Goal: Information Seeking & Learning: Learn about a topic

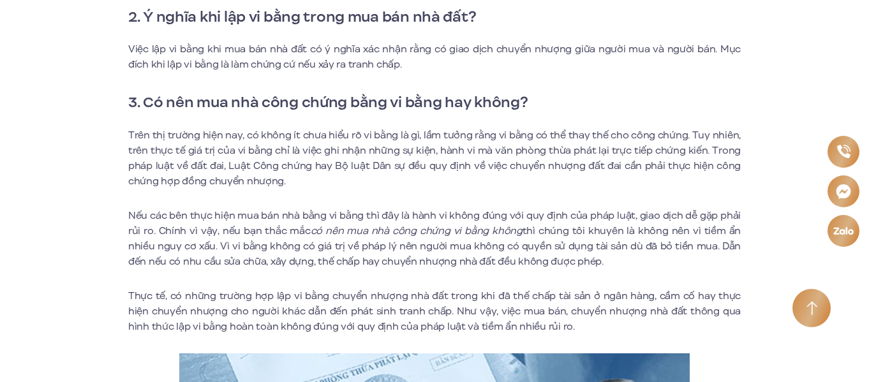
scroll to position [1085, 0]
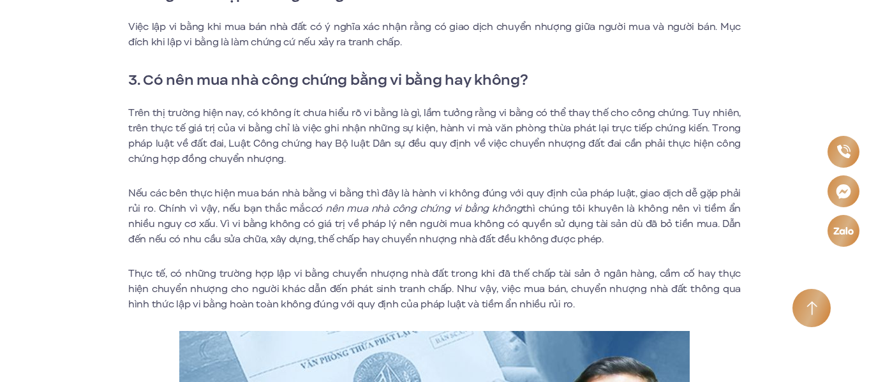
drag, startPoint x: 334, startPoint y: 149, endPoint x: 260, endPoint y: 158, distance: 74.6
click at [260, 158] on p "Trên thị trường hiện nay, có không ít chưa hiểu rõ vi bằng là gì, lầm tưởng rằn…" at bounding box center [434, 135] width 613 height 61
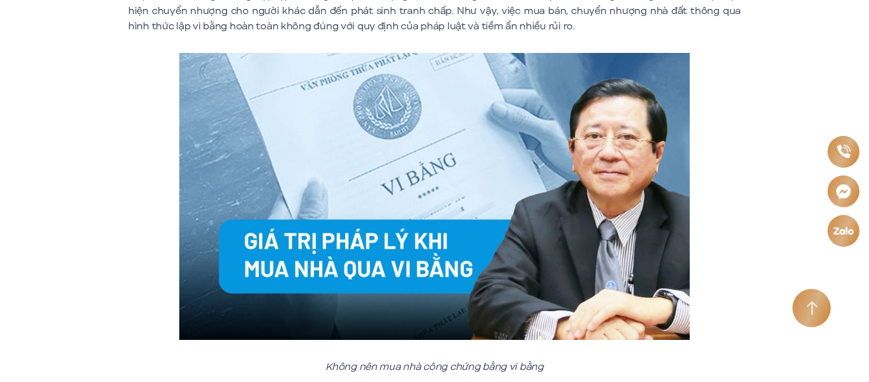
scroll to position [1341, 0]
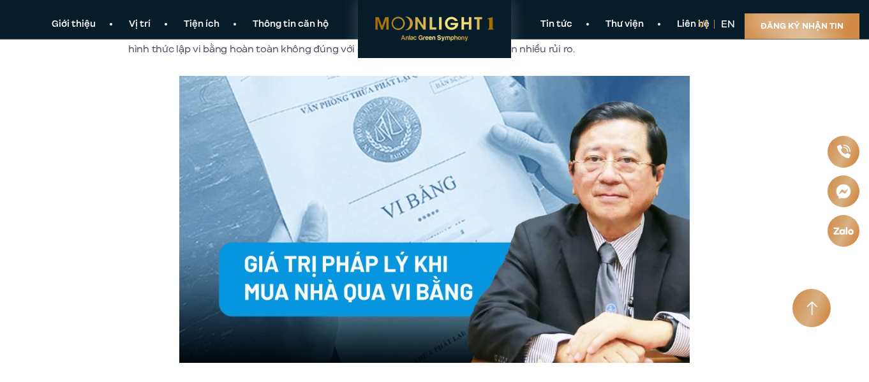
click at [315, 142] on img at bounding box center [434, 219] width 511 height 287
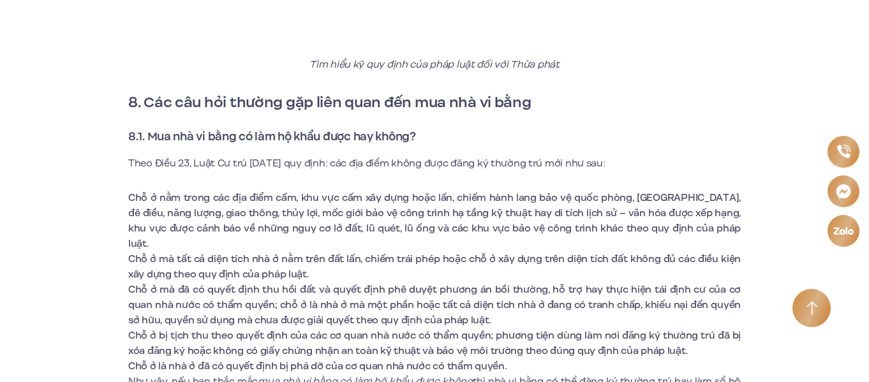
scroll to position [5171, 0]
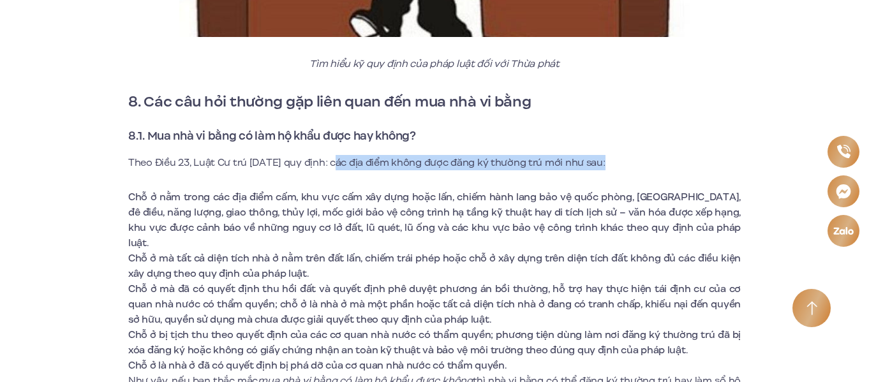
drag, startPoint x: 342, startPoint y: 165, endPoint x: 608, endPoint y: 159, distance: 266.3
click at [608, 159] on p "Theo Điều 23, Luật Cư trú [DATE] quy định: các địa điểm không được đăng ký thườ…" at bounding box center [434, 162] width 613 height 15
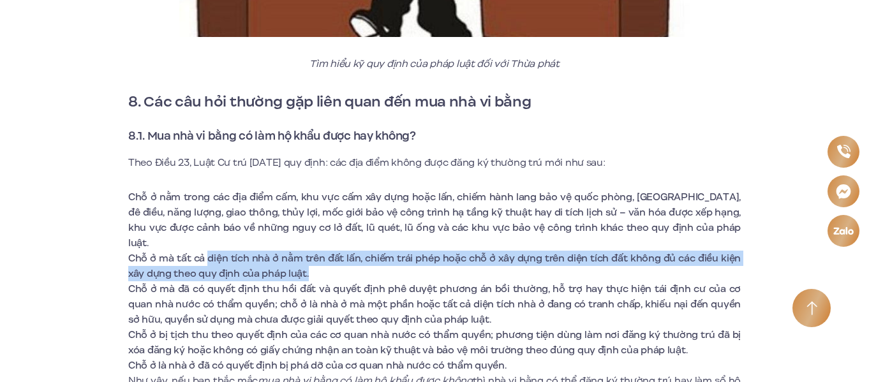
drag, startPoint x: 209, startPoint y: 242, endPoint x: 350, endPoint y: 253, distance: 141.5
click at [350, 253] on li "Chỗ ở mà tất cả diện tích nhà ở nằm trên đất lấn, chiếm trái phép hoặc chỗ ở xâ…" at bounding box center [434, 266] width 613 height 31
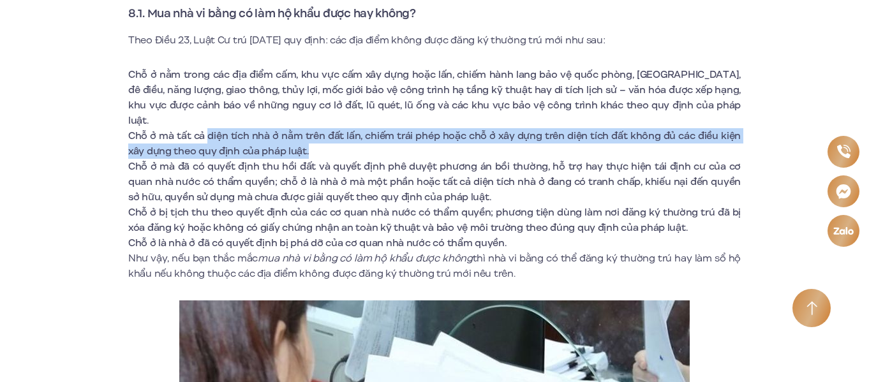
scroll to position [5298, 0]
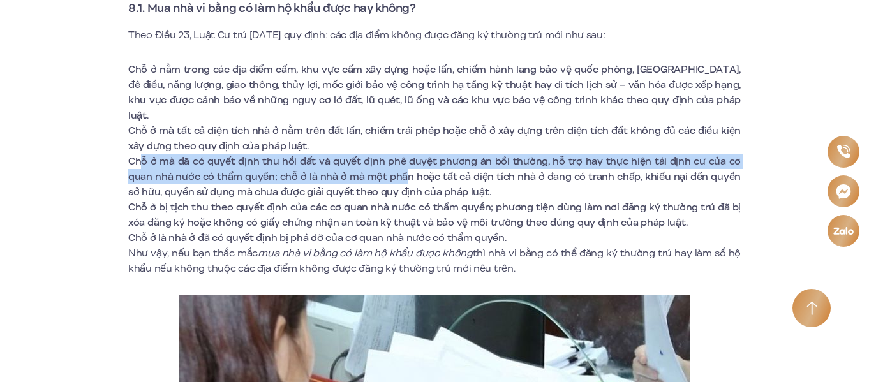
drag, startPoint x: 139, startPoint y: 149, endPoint x: 375, endPoint y: 162, distance: 236.5
click at [375, 162] on li "Chỗ ở mà đã có quyết định thu hồi đất và quyết định phê duyệt phương án bồi thư…" at bounding box center [434, 177] width 613 height 46
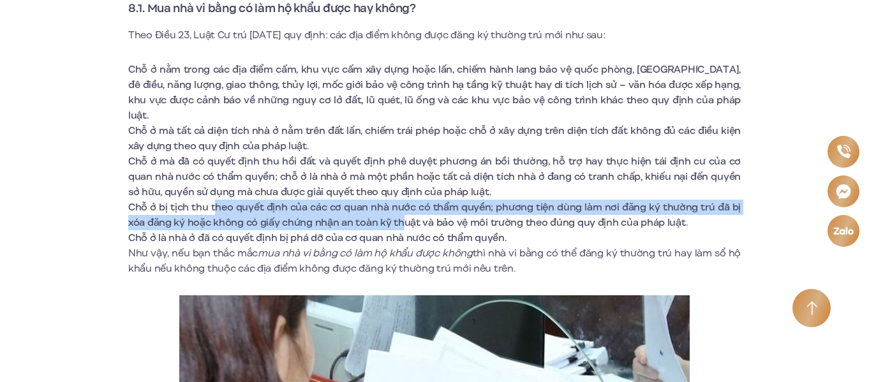
drag, startPoint x: 214, startPoint y: 192, endPoint x: 398, endPoint y: 204, distance: 183.6
click at [398, 204] on li "Chỗ ở bị tịch thu theo quyết định của các cơ quan nhà nước có thẩm quyền; phươn…" at bounding box center [434, 215] width 613 height 31
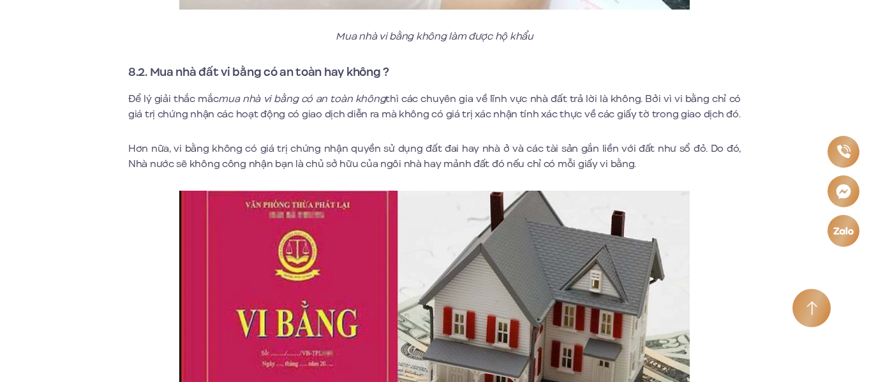
scroll to position [5937, 0]
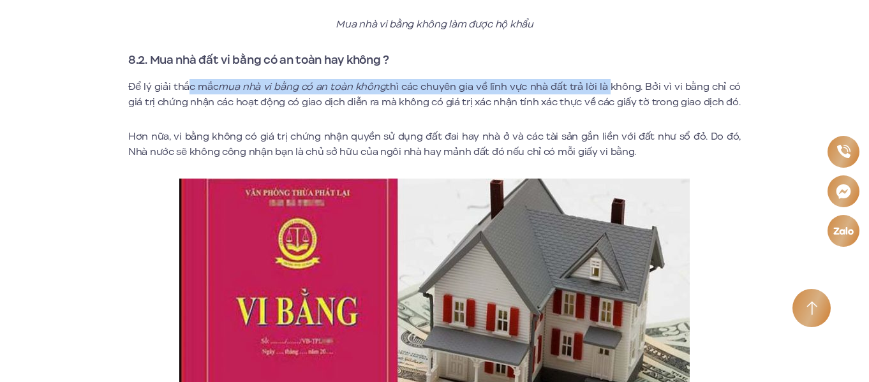
drag, startPoint x: 188, startPoint y: 70, endPoint x: 597, endPoint y: 67, distance: 409.2
click at [597, 79] on p "Để lý giải thắc mắc mua nhà vi bằng có an toàn không thì các chuyên gia về lĩnh…" at bounding box center [434, 94] width 613 height 31
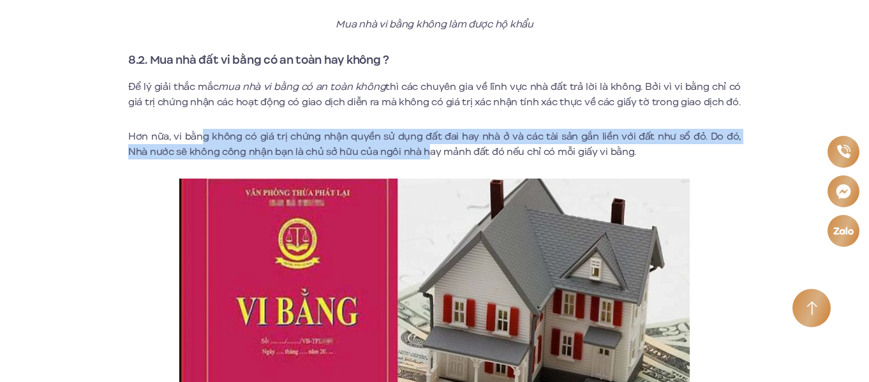
drag, startPoint x: 203, startPoint y: 120, endPoint x: 403, endPoint y: 130, distance: 200.7
click at [403, 130] on p "Hơn nữa, vi bằng không có giá trị chứng nhận quyền sử dụng đất đai hay nhà ở và…" at bounding box center [434, 144] width 613 height 31
